Goal: Information Seeking & Learning: Learn about a topic

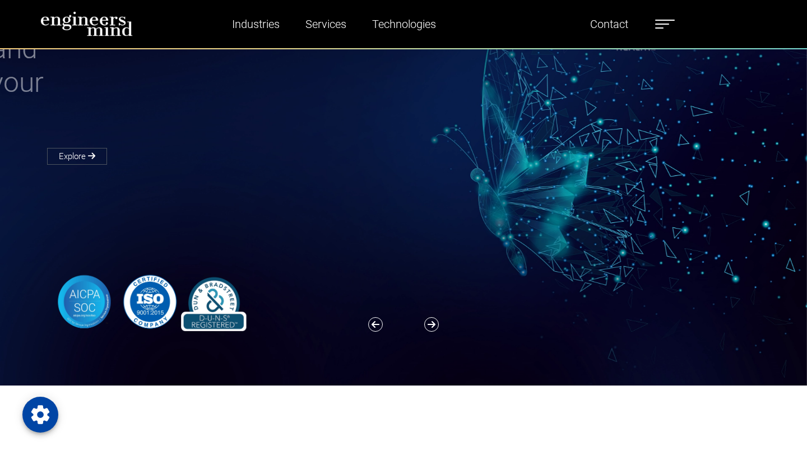
scroll to position [79, 0]
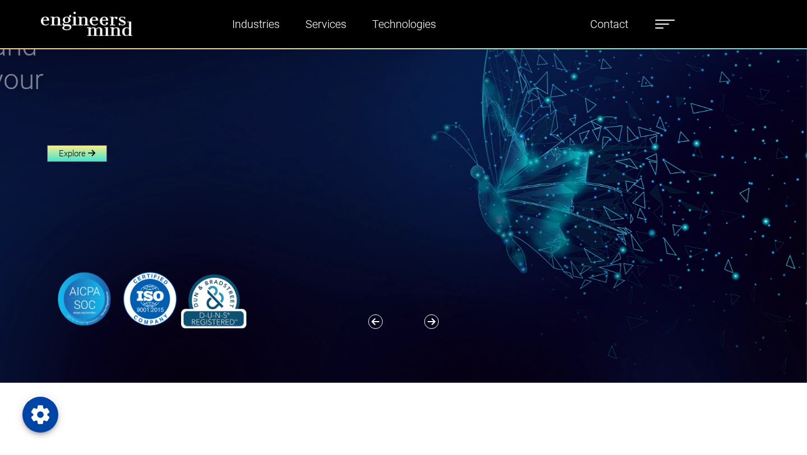
click at [97, 156] on link "Explore" at bounding box center [77, 153] width 60 height 17
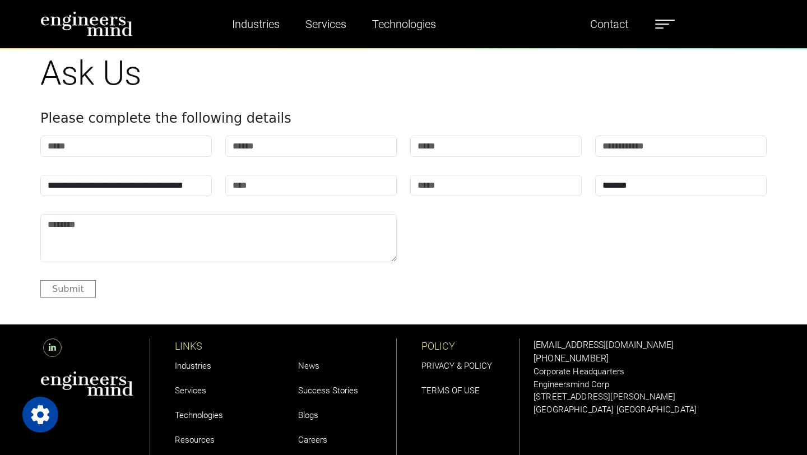
scroll to position [4146, 0]
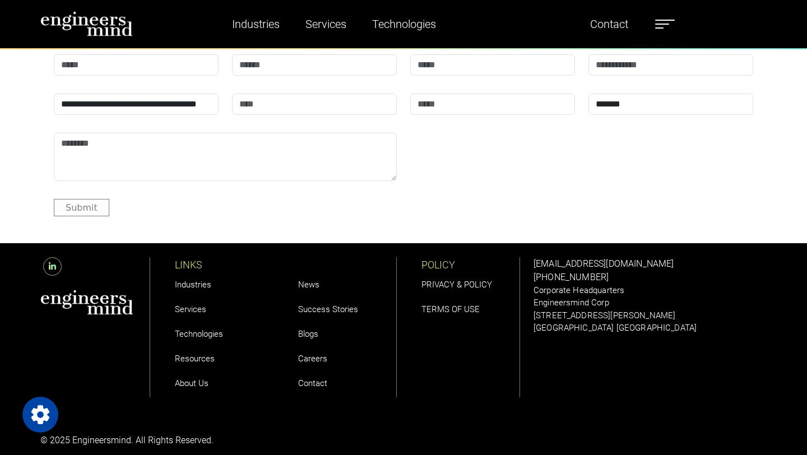
scroll to position [3923, 0]
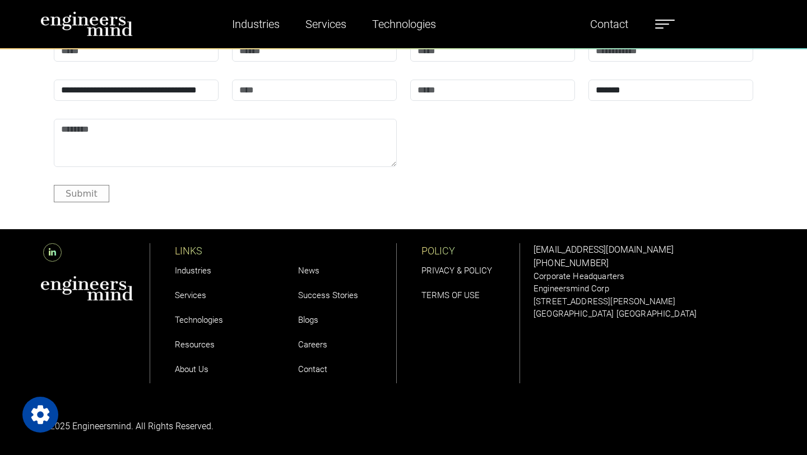
click at [690, 27] on div "Industries Financial Services Healthcare Manufacturing Services Digital Transfo…" at bounding box center [404, 24] width 740 height 26
click at [669, 27] on label at bounding box center [665, 24] width 20 height 15
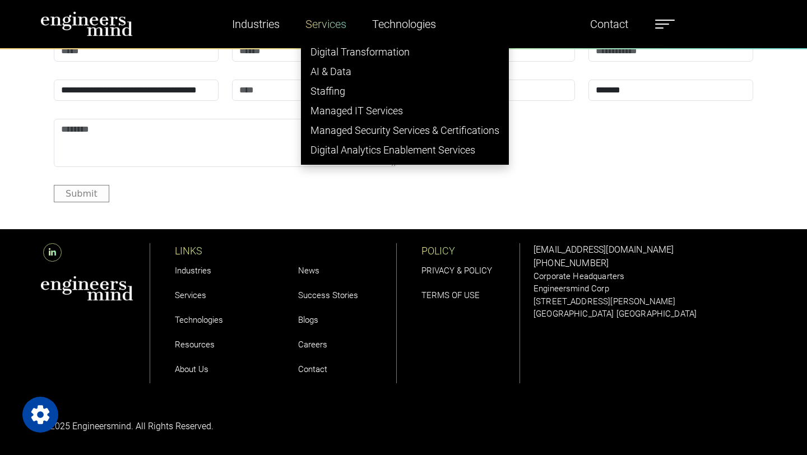
click at [312, 21] on link "Services" at bounding box center [326, 24] width 50 height 26
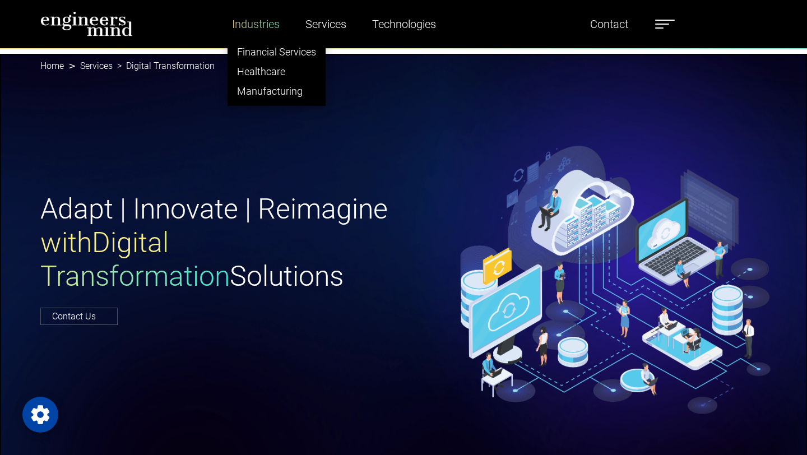
click at [248, 18] on link "Industries" at bounding box center [256, 24] width 57 height 26
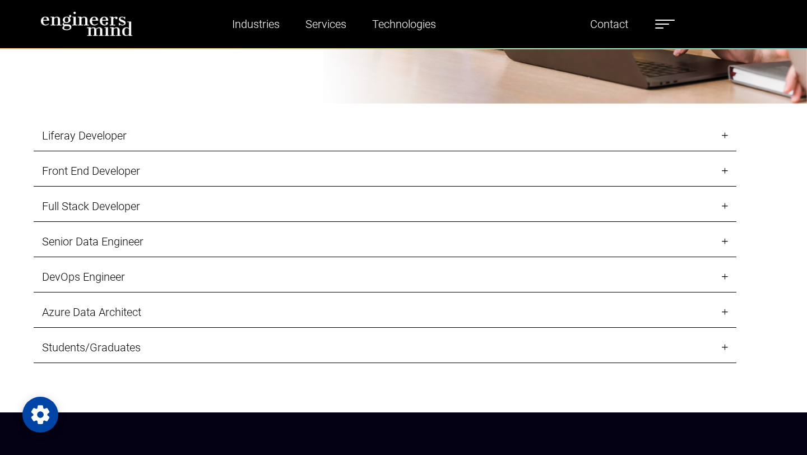
scroll to position [1184, 0]
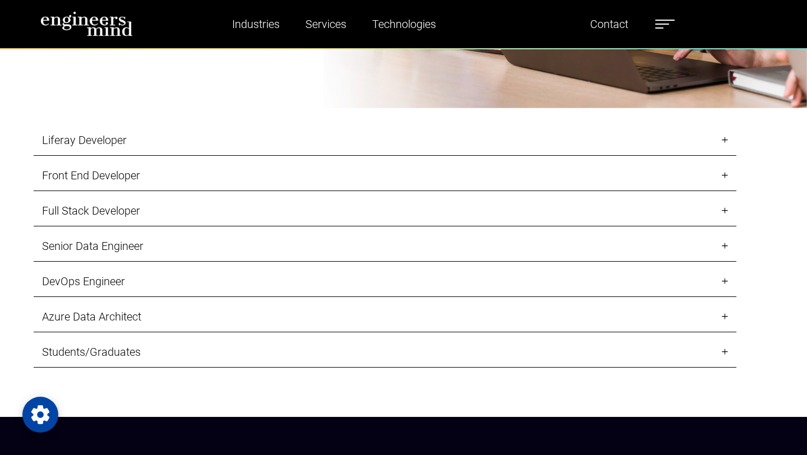
click at [186, 150] on link "Liferay Developer" at bounding box center [385, 140] width 703 height 31
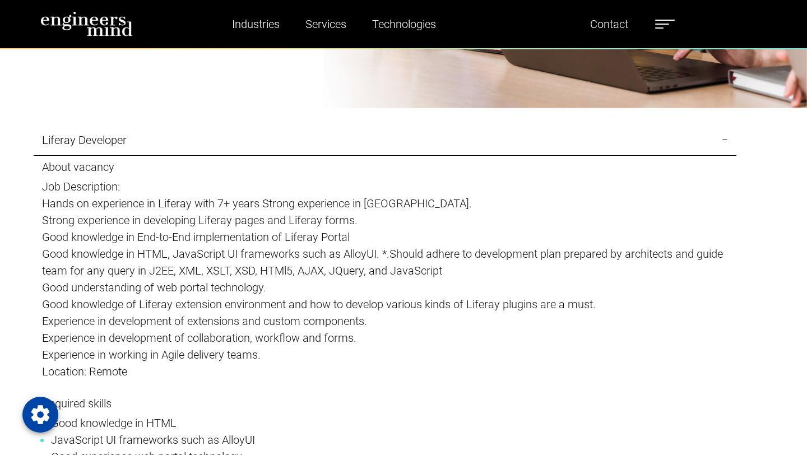
click at [186, 150] on link "Liferay Developer" at bounding box center [385, 140] width 703 height 31
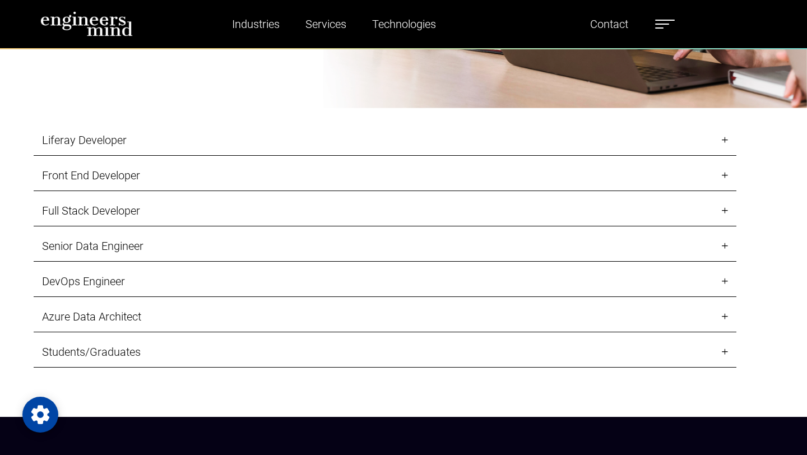
click at [165, 190] on link "Front End Developer" at bounding box center [385, 175] width 703 height 31
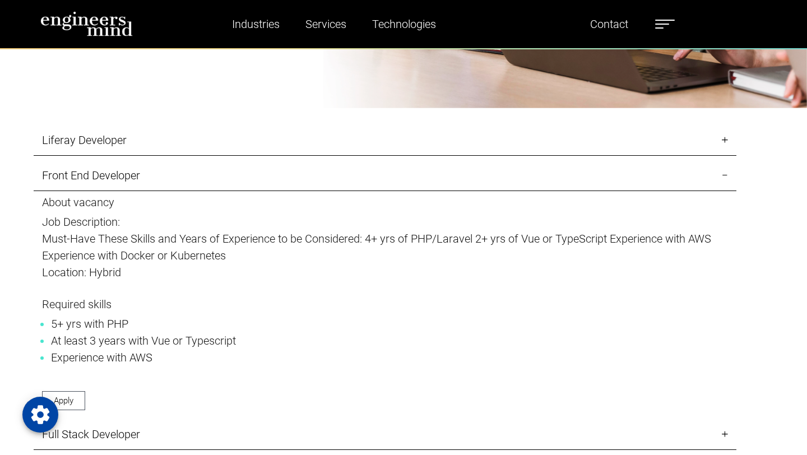
click at [165, 190] on link "Front End Developer" at bounding box center [385, 175] width 703 height 31
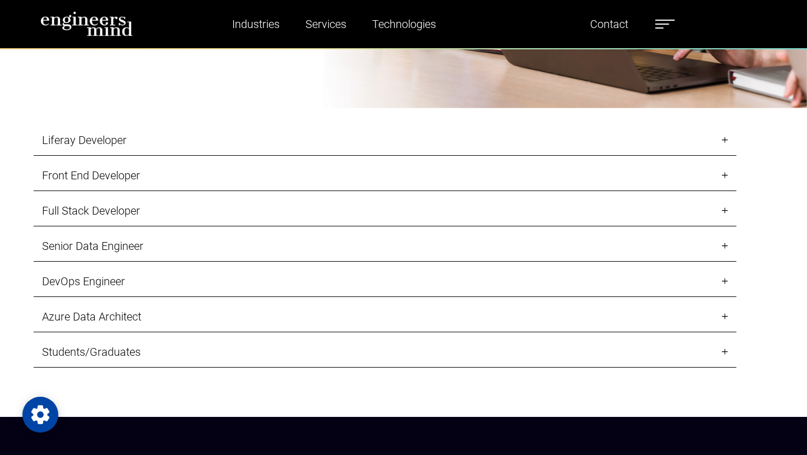
click at [154, 343] on link "Students/Graduates" at bounding box center [385, 352] width 703 height 31
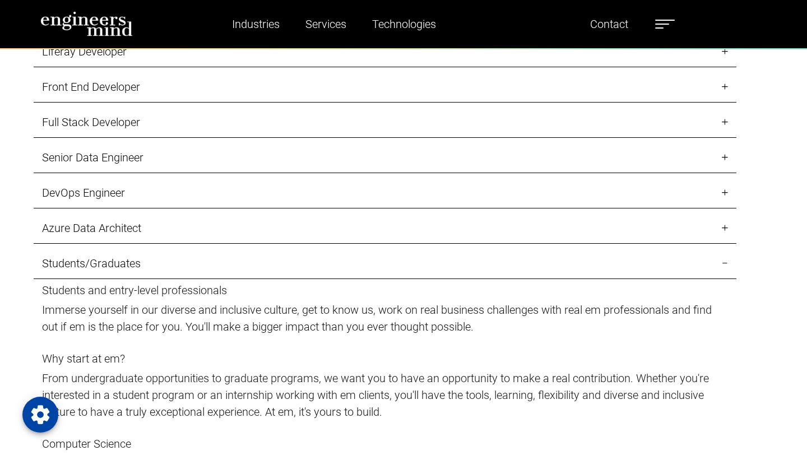
scroll to position [1274, 0]
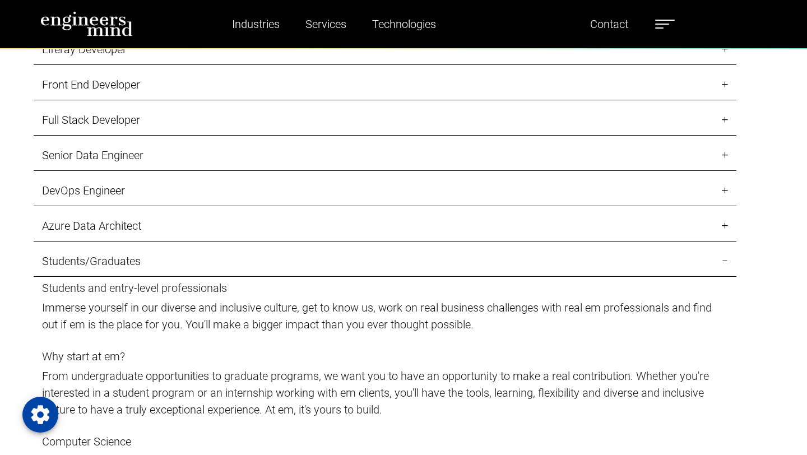
click at [152, 241] on link "Azure Data Architect" at bounding box center [385, 226] width 703 height 31
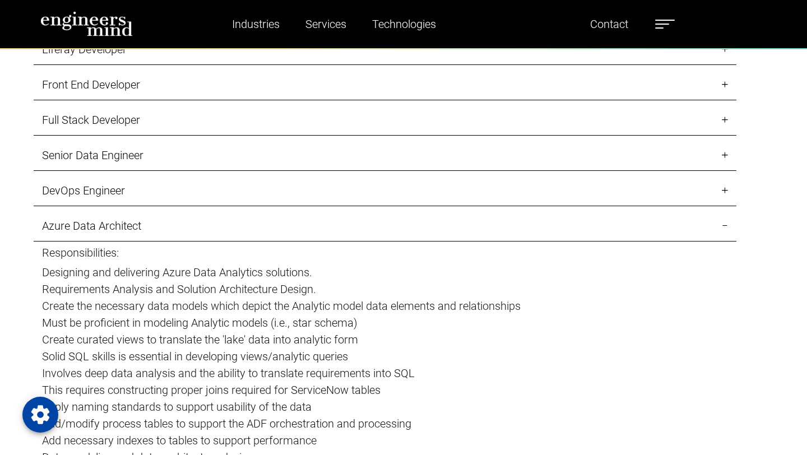
click at [138, 191] on link "DevOps Engineer" at bounding box center [385, 191] width 703 height 31
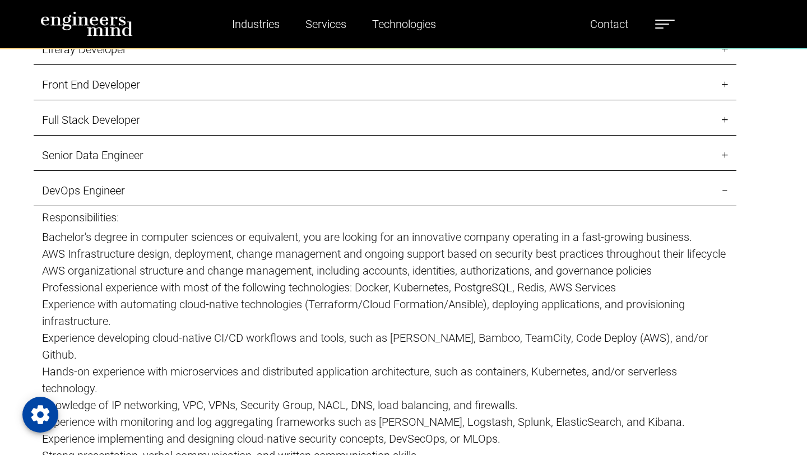
click at [140, 151] on link "Senior Data Engineer" at bounding box center [385, 155] width 703 height 31
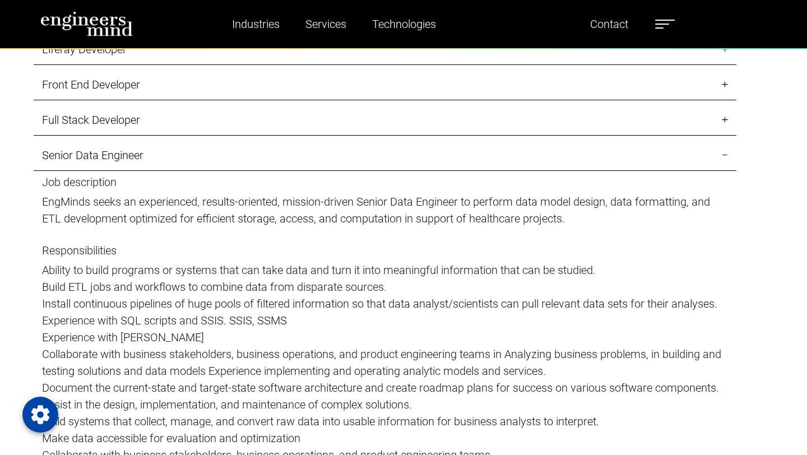
click at [140, 118] on link "Full Stack Developer" at bounding box center [385, 120] width 703 height 31
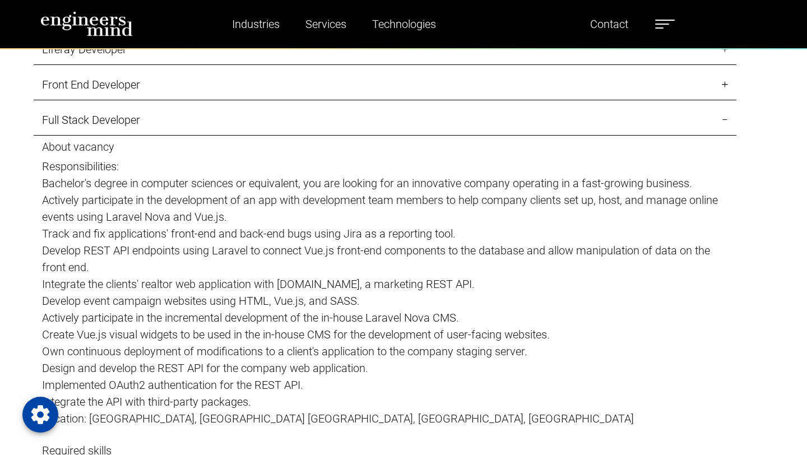
click at [139, 86] on link "Front End Developer" at bounding box center [385, 85] width 703 height 31
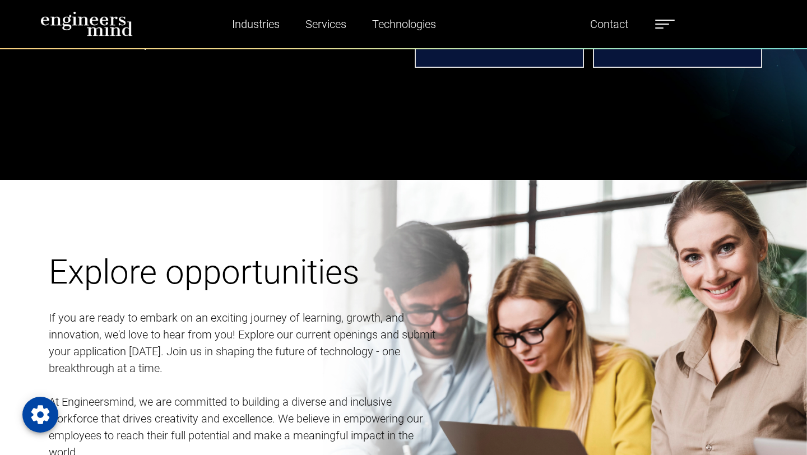
scroll to position [678, 0]
